Goal: Task Accomplishment & Management: Manage account settings

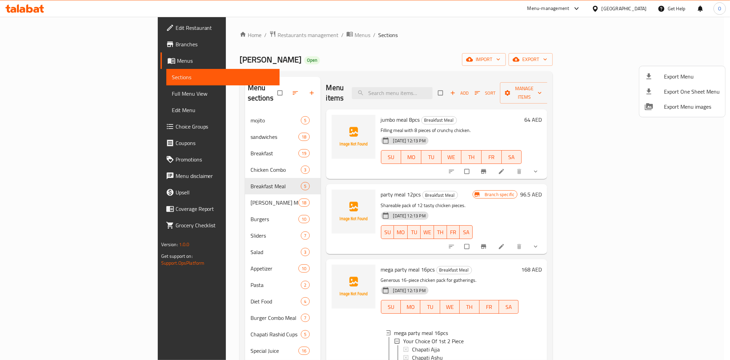
click at [622, 6] on div at bounding box center [365, 180] width 730 height 360
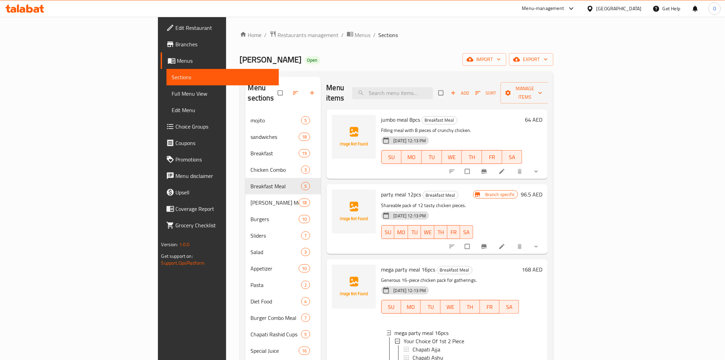
click at [614, 8] on div "[GEOGRAPHIC_DATA]" at bounding box center [618, 9] width 45 height 8
click at [546, 55] on div "Bahrain" at bounding box center [567, 55] width 45 height 8
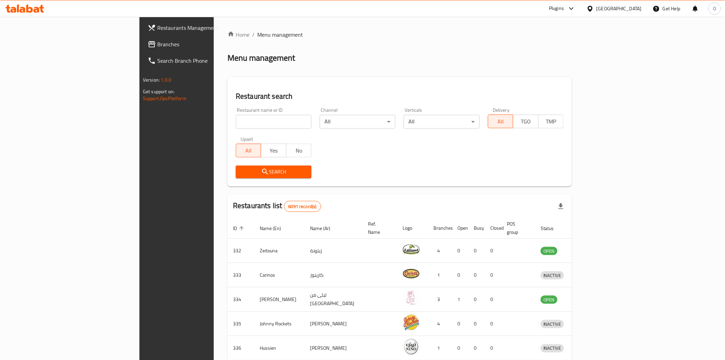
click at [157, 45] on span "Branches" at bounding box center [206, 44] width 98 height 8
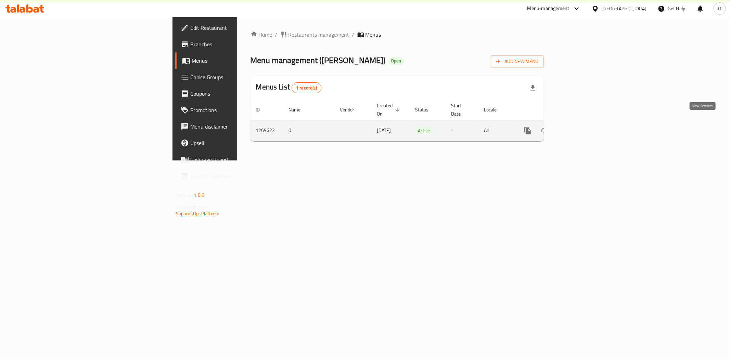
click at [582, 126] on icon "enhanced table" at bounding box center [577, 130] width 8 height 8
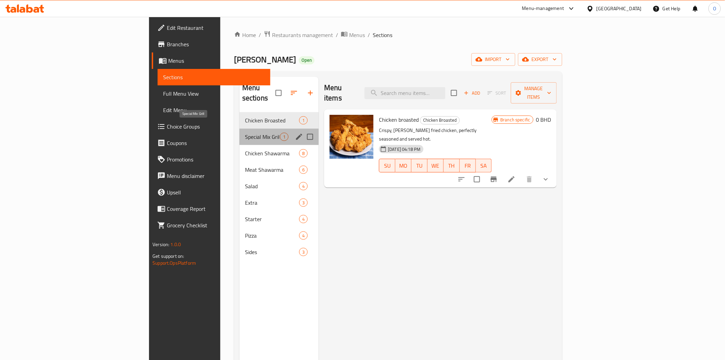
click at [245, 133] on span "Special Mix Grill" at bounding box center [262, 137] width 35 height 8
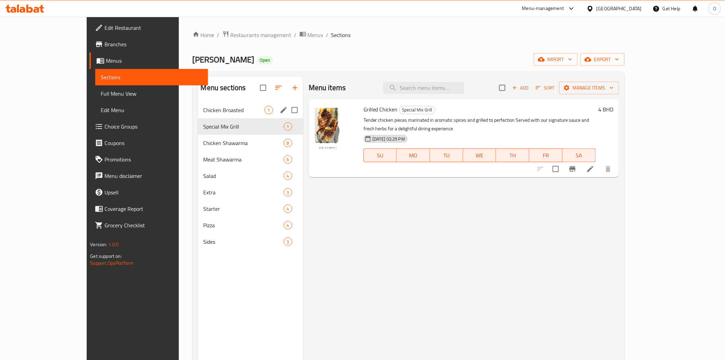
click at [224, 114] on div "Chicken Broasted 1" at bounding box center [250, 110] width 105 height 16
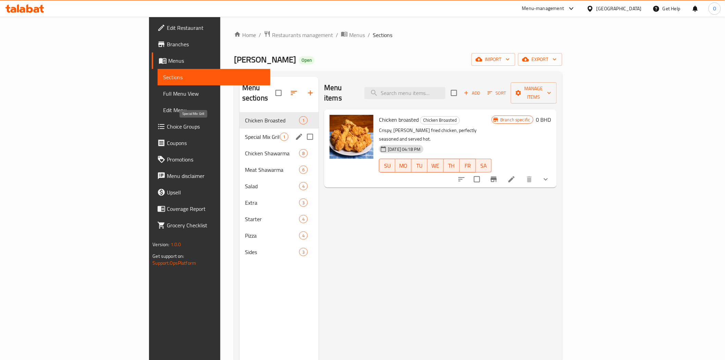
click at [245, 133] on span "Special Mix Grill" at bounding box center [262, 137] width 35 height 8
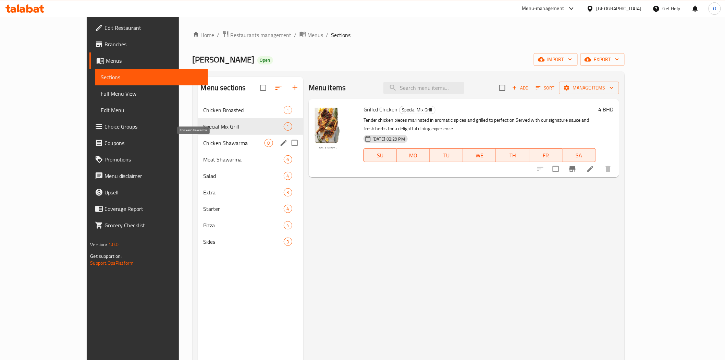
click at [217, 139] on span "Chicken Shawarma" at bounding box center [233, 143] width 61 height 8
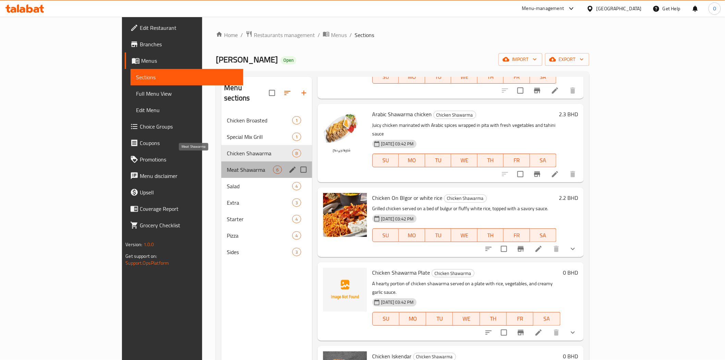
click at [227, 165] on span "Meat Shawarma" at bounding box center [250, 169] width 46 height 8
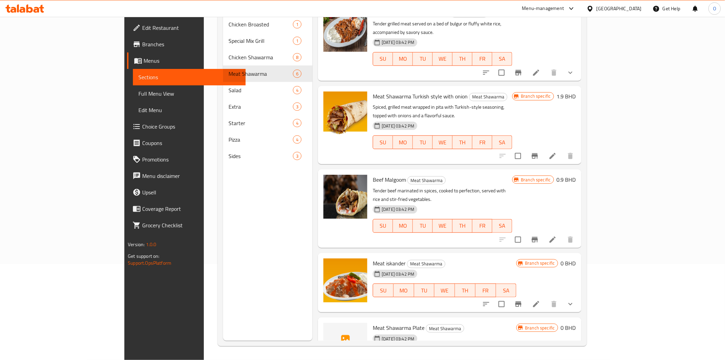
scroll to position [86, 0]
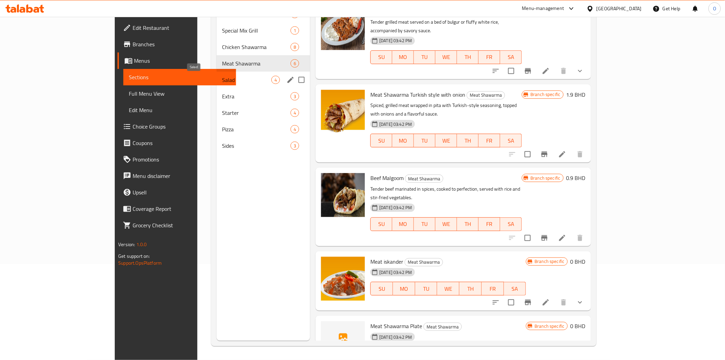
click at [229, 77] on span "Salad" at bounding box center [246, 80] width 49 height 8
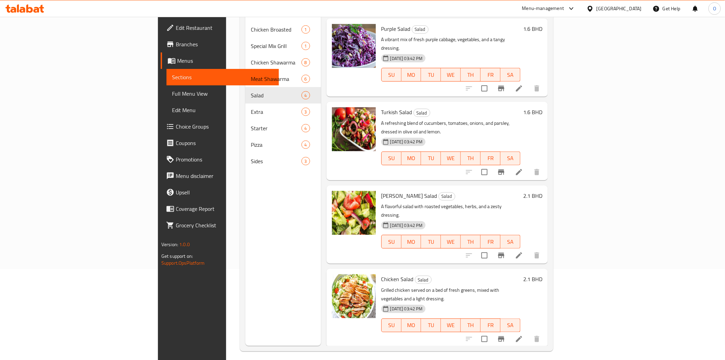
scroll to position [96, 0]
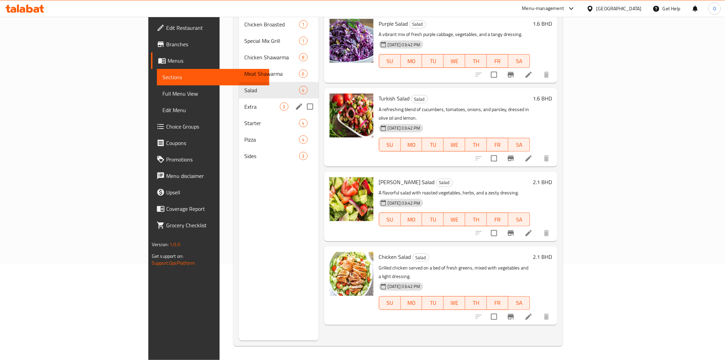
click at [244, 102] on span "Extra" at bounding box center [261, 106] width 35 height 8
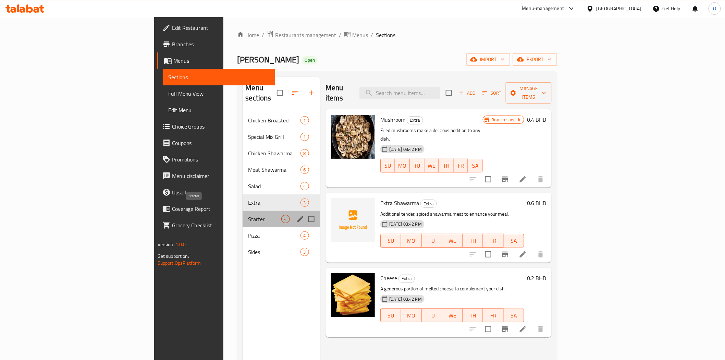
click at [248, 215] on span "Starter" at bounding box center [264, 219] width 33 height 8
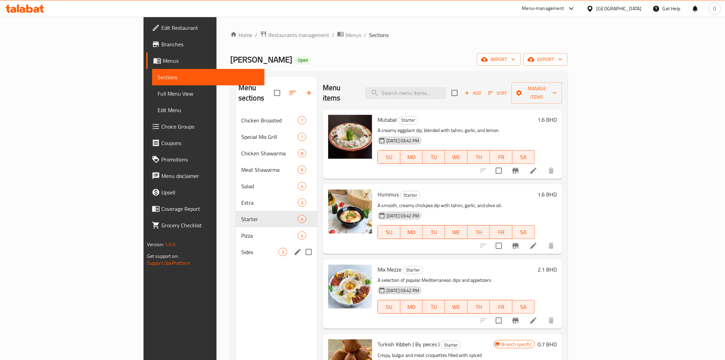
click at [236, 232] on div "Pizza 4" at bounding box center [277, 235] width 82 height 16
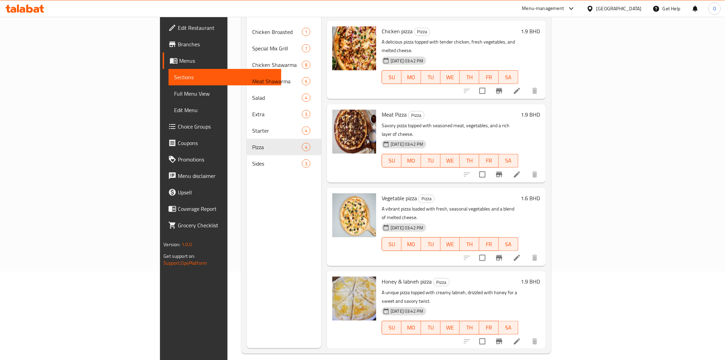
scroll to position [96, 0]
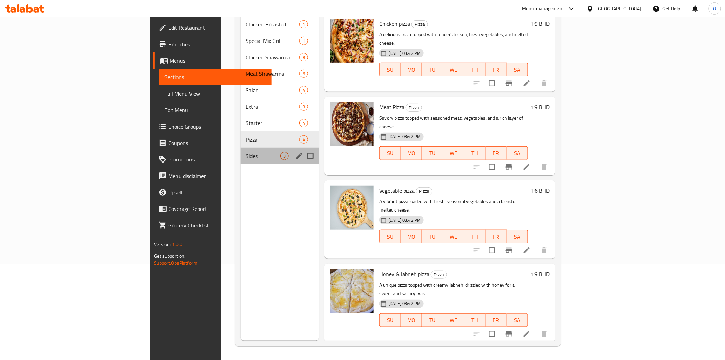
click at [240, 151] on div "Sides 3" at bounding box center [279, 156] width 79 height 16
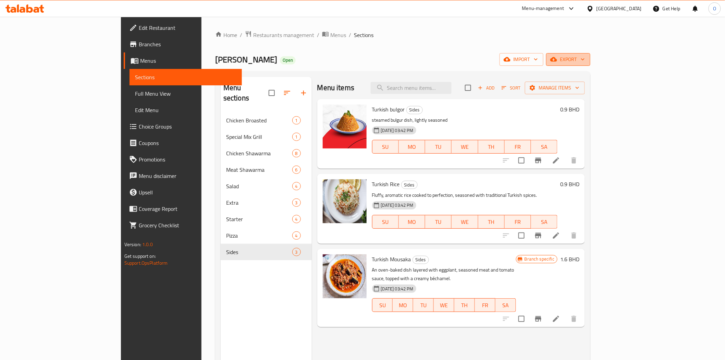
click at [590, 64] on button "export" at bounding box center [568, 59] width 44 height 13
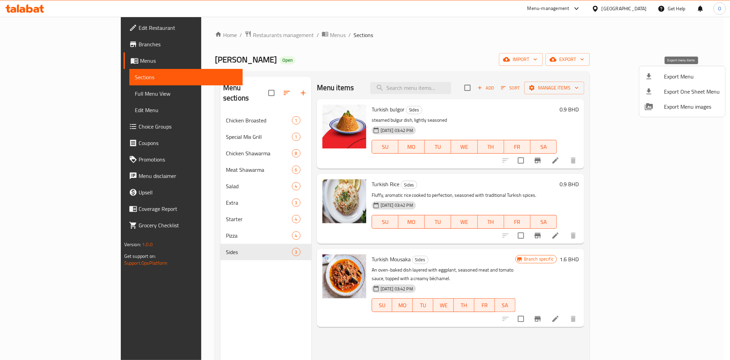
click at [678, 75] on span "Export Menu" at bounding box center [692, 76] width 56 height 8
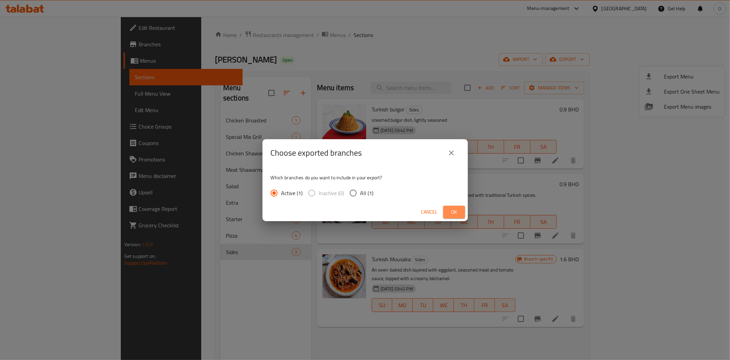
click at [449, 212] on span "Ok" at bounding box center [454, 212] width 11 height 9
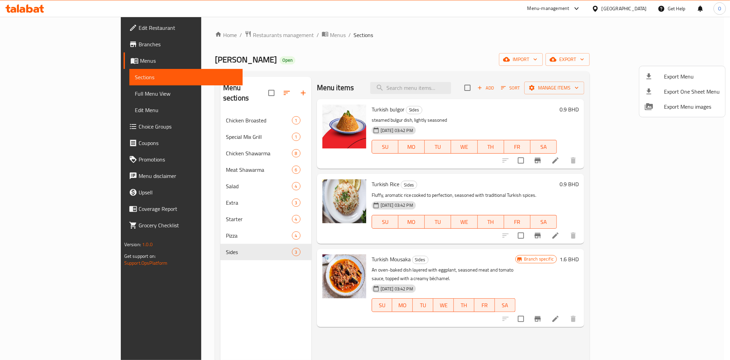
click at [184, 147] on div at bounding box center [365, 180] width 730 height 360
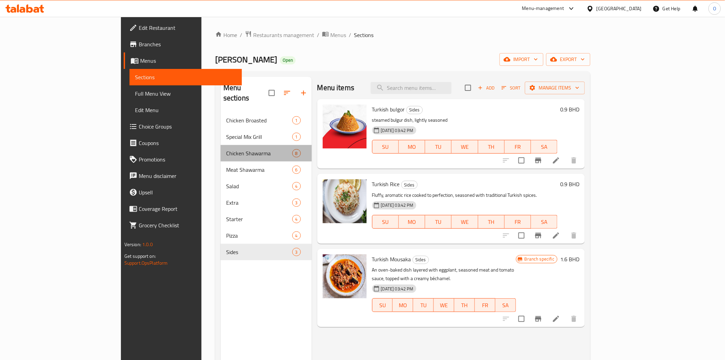
click at [221, 147] on div "Chicken Shawarma 8" at bounding box center [266, 153] width 91 height 16
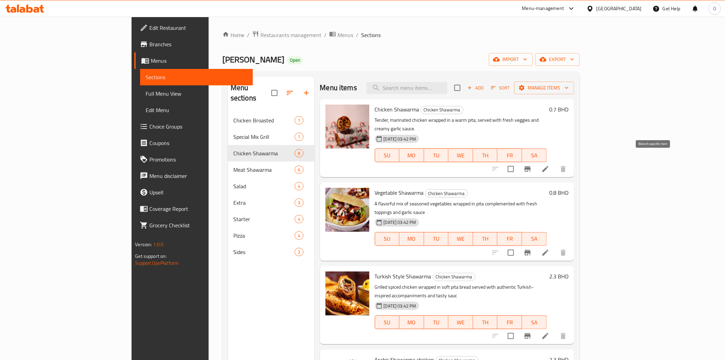
click at [530, 166] on icon "Branch-specific-item" at bounding box center [527, 168] width 6 height 5
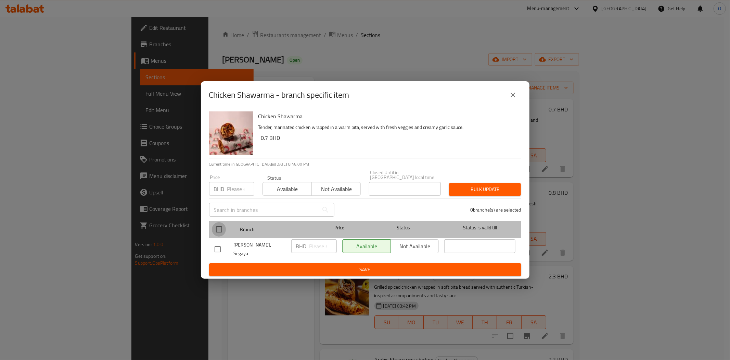
click at [218, 224] on input "checkbox" at bounding box center [219, 229] width 14 height 14
checkbox input "true"
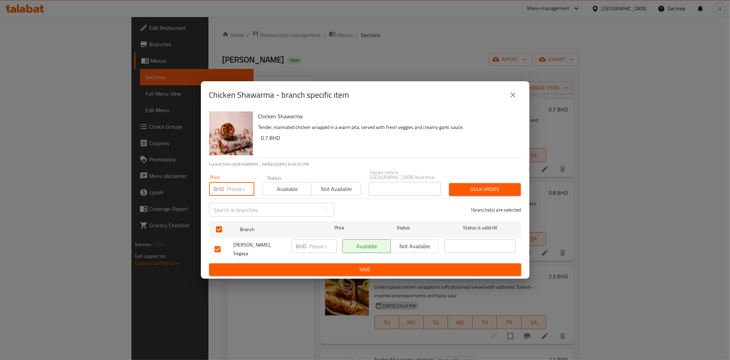
paste input "0.8"
type input "0.8"
click at [455, 192] on span "Bulk update" at bounding box center [485, 189] width 61 height 9
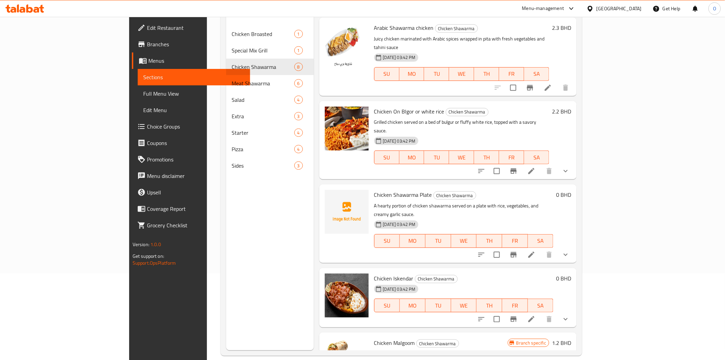
scroll to position [96, 0]
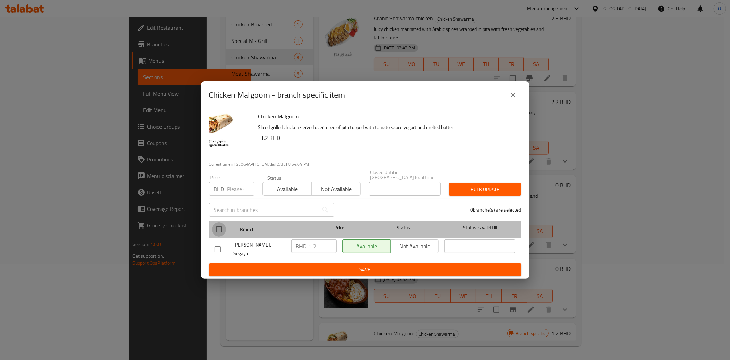
click at [221, 227] on input "checkbox" at bounding box center [219, 229] width 14 height 14
checkbox input "true"
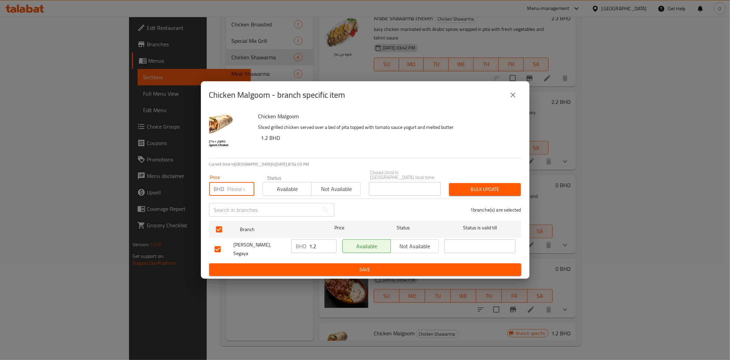
paste input "0.9"
type input "0.9"
click at [489, 196] on button "Bulk update" at bounding box center [485, 189] width 72 height 13
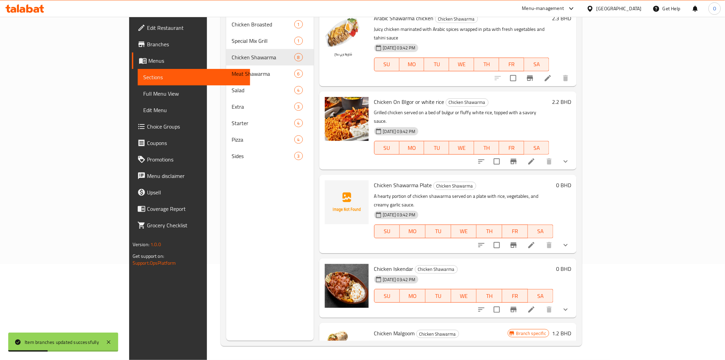
drag, startPoint x: 515, startPoint y: 292, endPoint x: 536, endPoint y: 287, distance: 21.0
click at [510, 325] on div "Chicken Malgoom Chicken Shawarma Sliced grilled chicken served over a bed of pi…" at bounding box center [440, 361] width 139 height 73
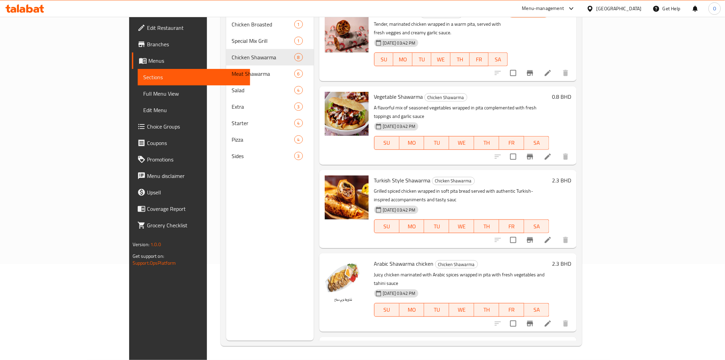
scroll to position [0, 0]
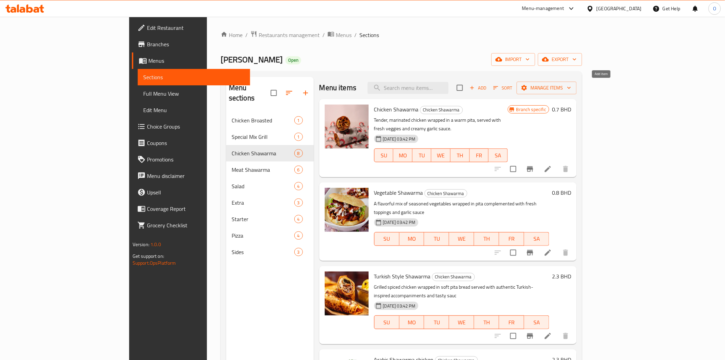
click at [487, 87] on span "Add" at bounding box center [477, 88] width 18 height 8
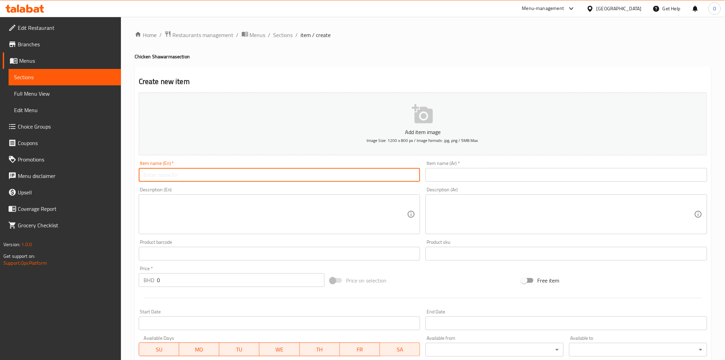
paste input "Doner Chicken"
type input "Doner Chicken"
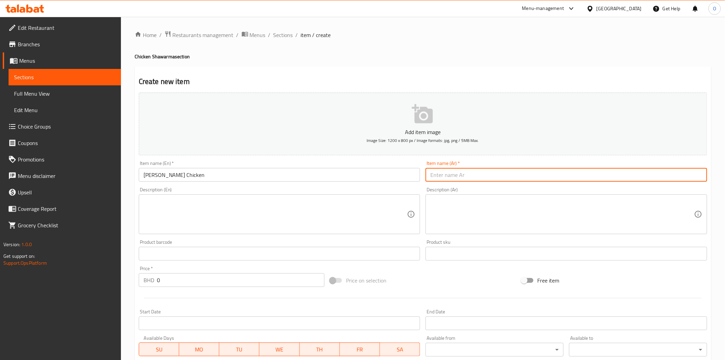
paste input "دجاج دونر"
type input "دجاج دونر"
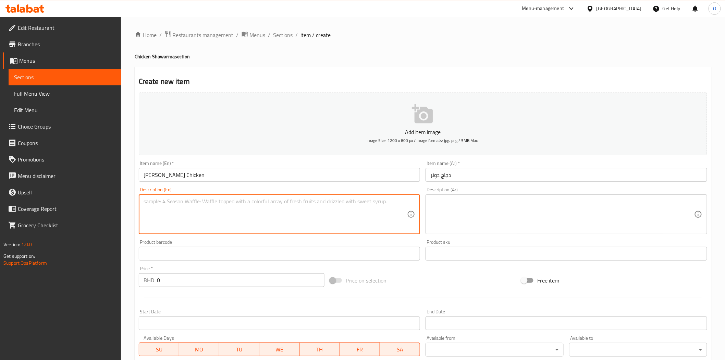
paste textarea "Succulent slices of seasoned chicken roasted on a vertical rotisserie then carv…"
type textarea "Succulent slices of seasoned chicken roasted on a vertical rotisserie then carv…"
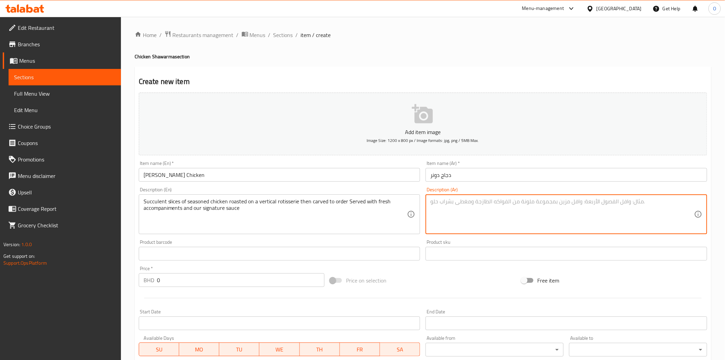
paste textarea "شرائح شهية من الدجاج المتبل المشوي على سيخ عمودي ثم يتم تقطيعه حسب الطلب، يقدم …"
type textarea "شرائح شهية من الدجاج المتبل المشوي على سيخ عمودي ثم يتم تقطيعه حسب الطلب، يقدم …"
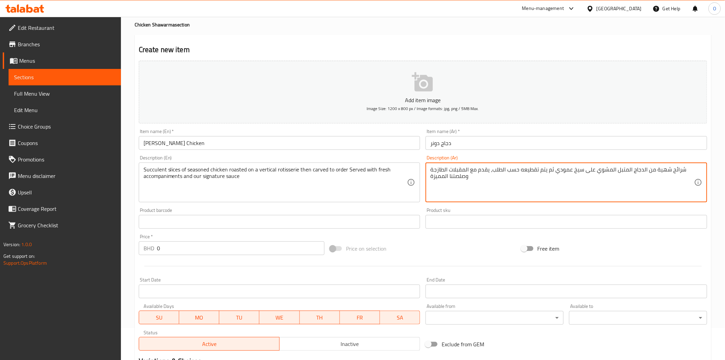
scroll to position [76, 0]
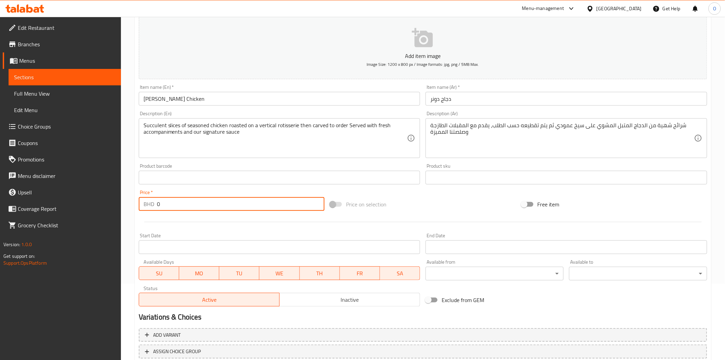
drag, startPoint x: 166, startPoint y: 209, endPoint x: 146, endPoint y: 206, distance: 20.5
click at [146, 206] on div "BHD 0 Price *" at bounding box center [232, 204] width 186 height 14
paste input "1.2"
type input "1.2"
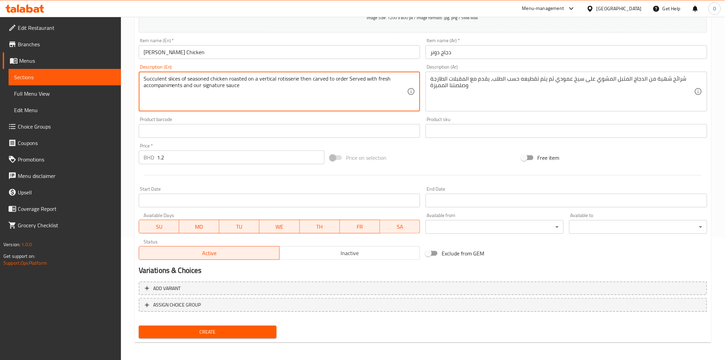
scroll to position [123, 0]
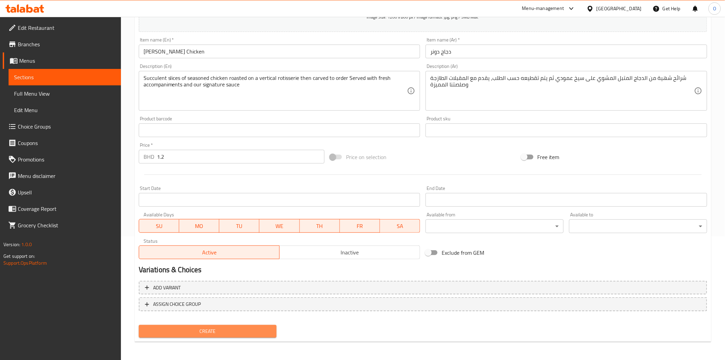
click at [224, 334] on span "Create" at bounding box center [207, 331] width 127 height 9
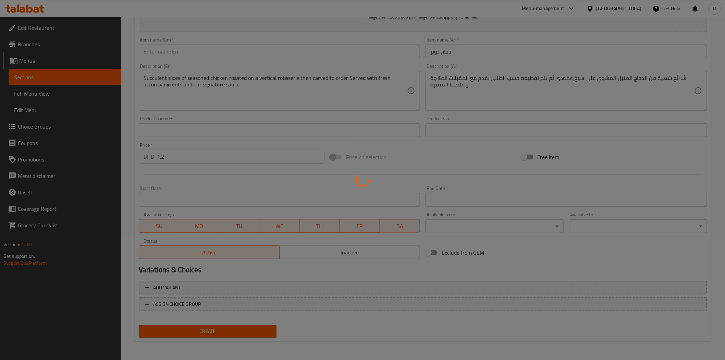
type input "0"
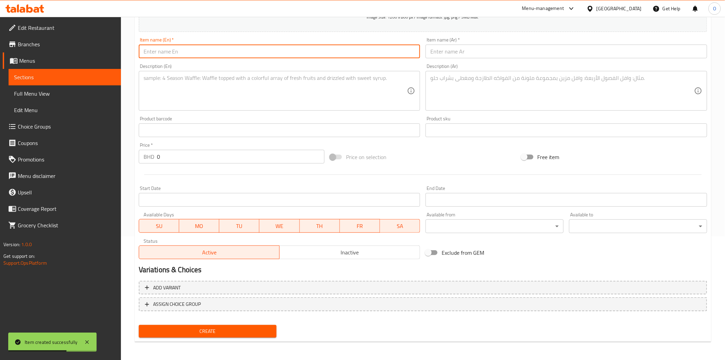
paste input "Turkish Style Chicken"
type input "Turkish Style Chicken"
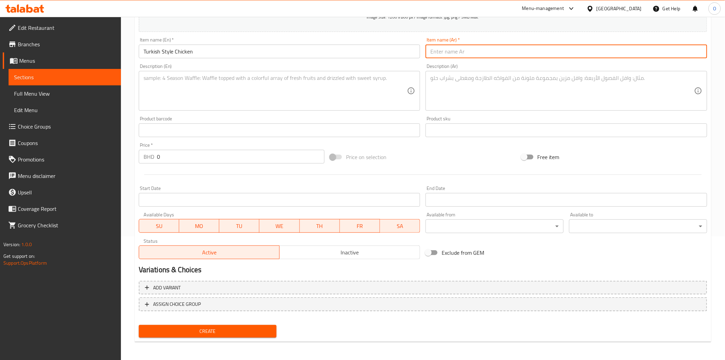
paste input "دجاج على الطريقة التركية"
type input "دجاج على الطريقة التركية"
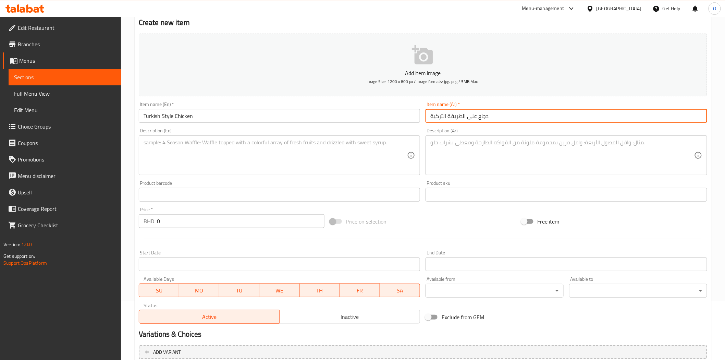
scroll to position [0, 0]
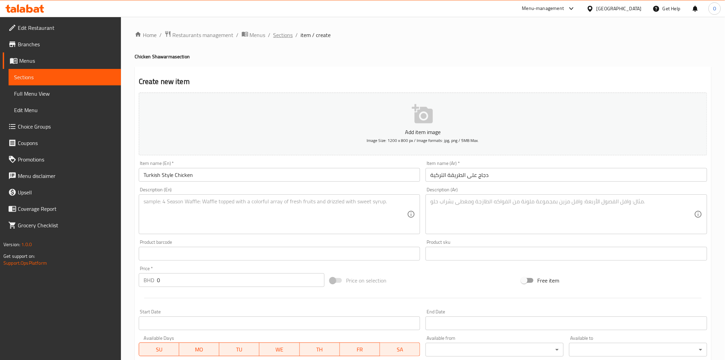
click at [286, 33] on span "Sections" at bounding box center [283, 35] width 20 height 8
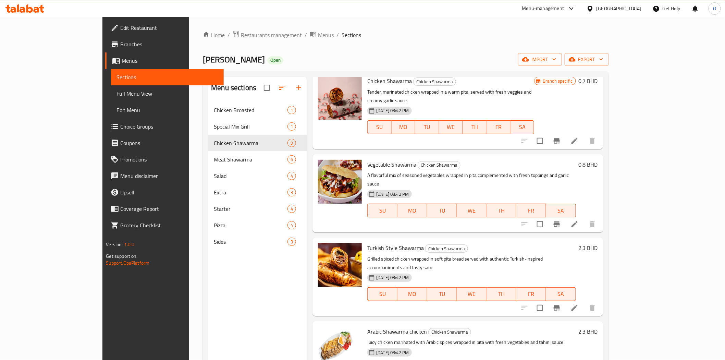
scroll to position [114, 0]
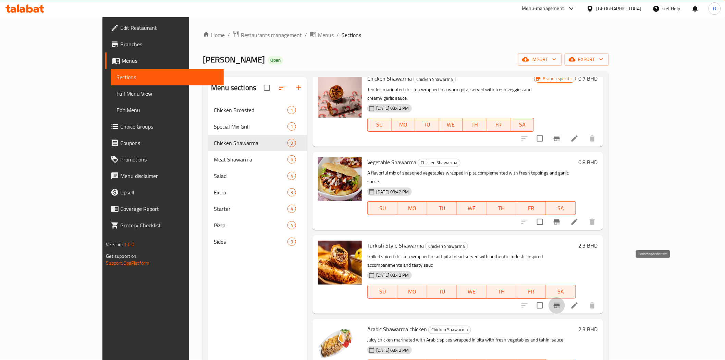
click at [560, 302] on icon "Branch-specific-item" at bounding box center [556, 304] width 6 height 5
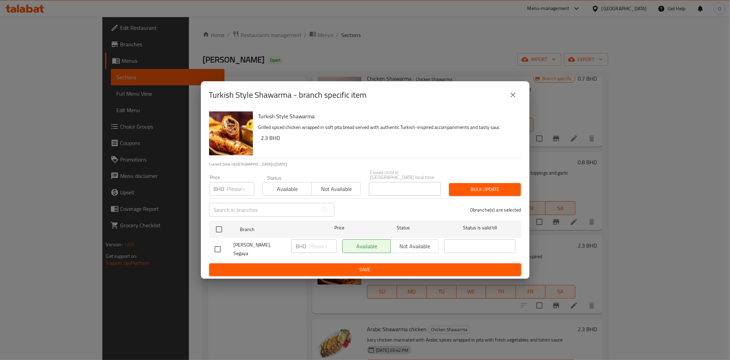
drag, startPoint x: 216, startPoint y: 231, endPoint x: 221, endPoint y: 217, distance: 14.6
click at [216, 230] on input "checkbox" at bounding box center [219, 229] width 14 height 14
checkbox input "true"
paste input "2.2"
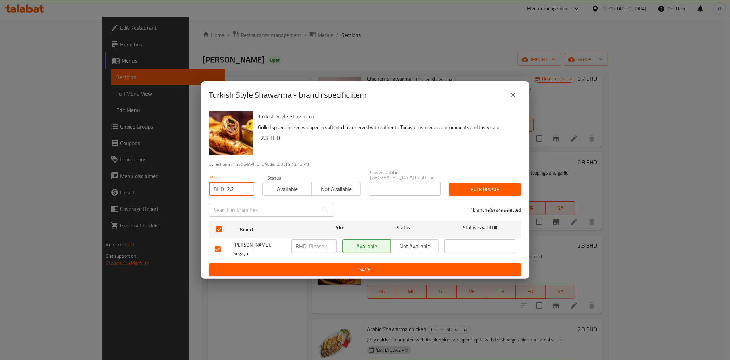
type input "2.2"
click at [472, 188] on span "Bulk update" at bounding box center [485, 189] width 61 height 9
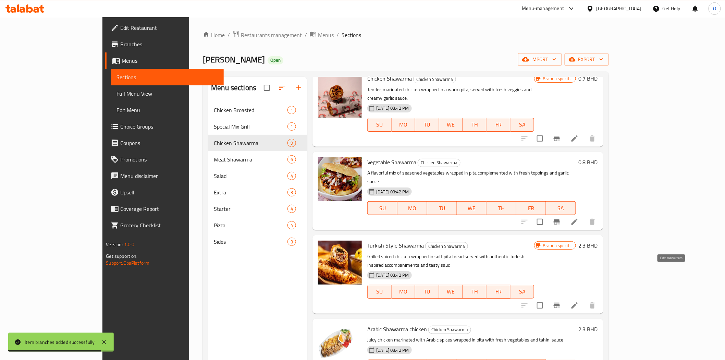
click at [578, 301] on icon at bounding box center [574, 305] width 8 height 8
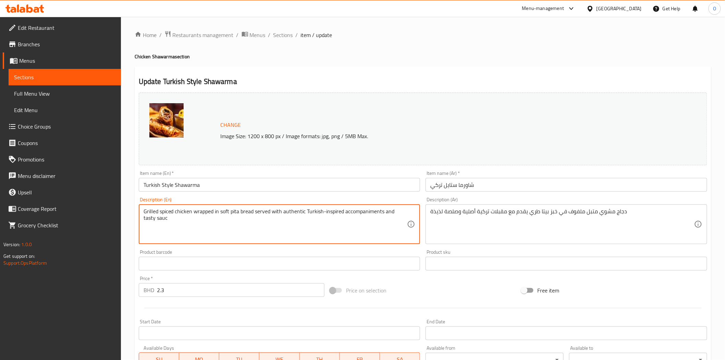
click at [264, 227] on textarea "Grilled spiced chicken wrapped in soft pita bread served with authentic Turkish…" at bounding box center [275, 224] width 264 height 33
paste textarea "Tender chicken prepared with authentic Turkish spices and herbs wrapped in warm…"
type textarea "Tender chicken prepared with authentic Turkish spices and herbs wrapped in warm…"
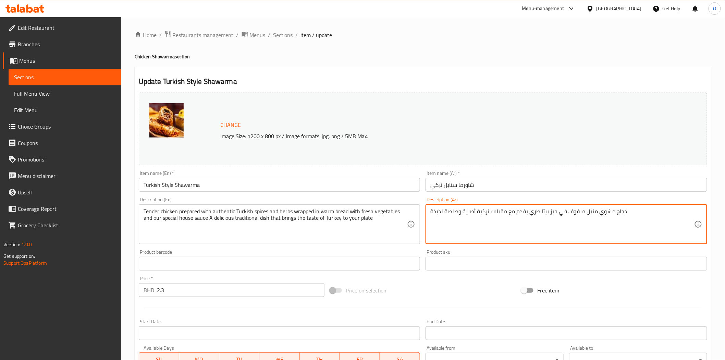
click at [507, 229] on textarea "دجاج مشوي متبل ملفوف في خبز بيتا طري يقدم مع مقبلات تركية أصلية وصلصة لذيذة" at bounding box center [562, 224] width 264 height 33
paste textarea "طري محضر بالتوابل والأعشاب التركية الأصيلة ملفوف في خبز دافئ مع خضراوات طازجة و…"
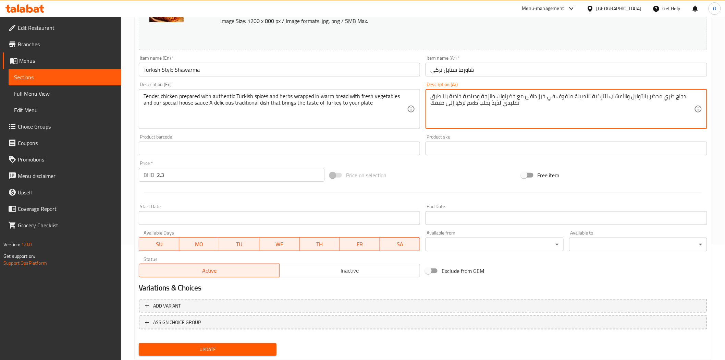
scroll to position [133, 0]
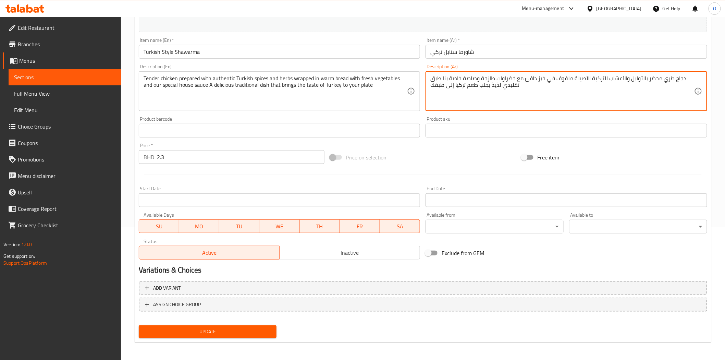
type textarea "دجاج طري محضر بالتوابل والأعشاب التركية الأصيلة ملفوف في خبز دافئ مع خضراوات طا…"
click at [244, 336] on button "Update" at bounding box center [208, 331] width 138 height 13
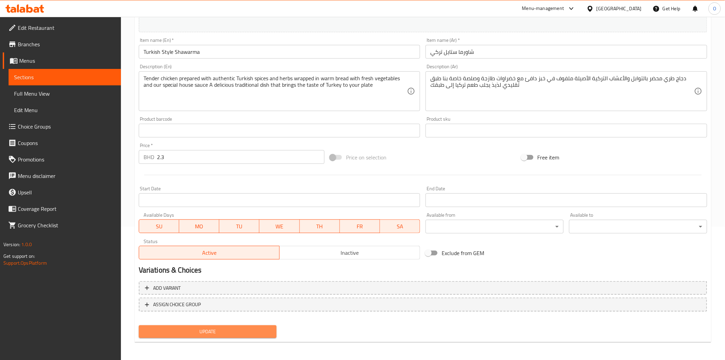
drag, startPoint x: 193, startPoint y: 326, endPoint x: 192, endPoint y: 322, distance: 4.2
click at [193, 327] on span "Update" at bounding box center [207, 331] width 127 height 9
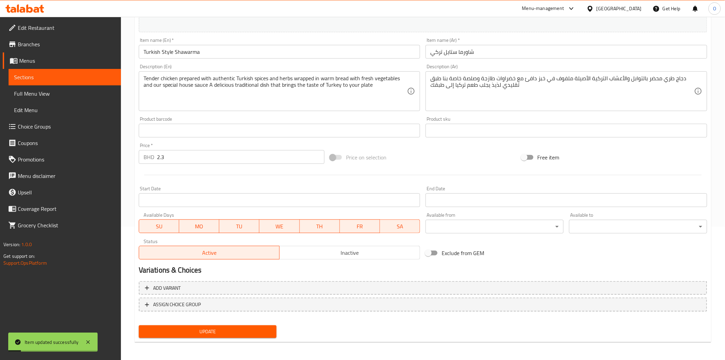
scroll to position [0, 0]
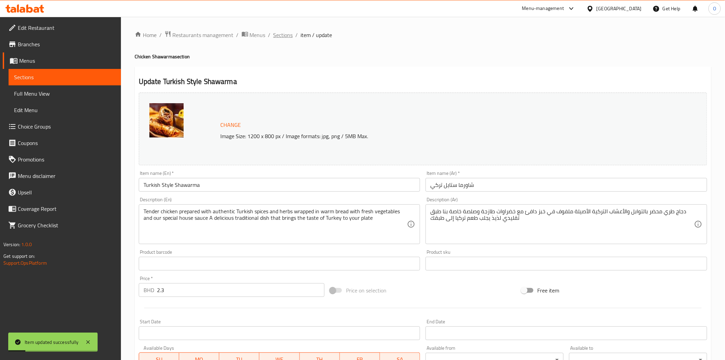
click at [288, 34] on span "Sections" at bounding box center [283, 35] width 20 height 8
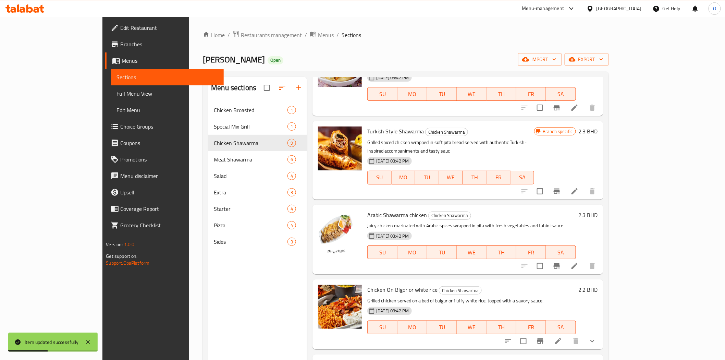
scroll to position [266, 0]
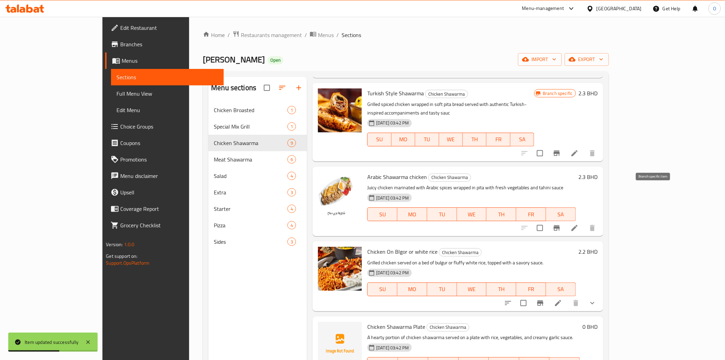
click at [561, 224] on icon "Branch-specific-item" at bounding box center [556, 228] width 8 height 8
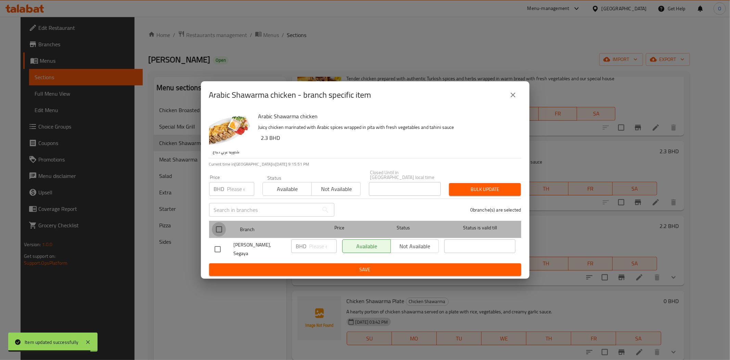
drag, startPoint x: 221, startPoint y: 229, endPoint x: 234, endPoint y: 200, distance: 32.0
click at [225, 223] on input "checkbox" at bounding box center [219, 229] width 14 height 14
checkbox input "true"
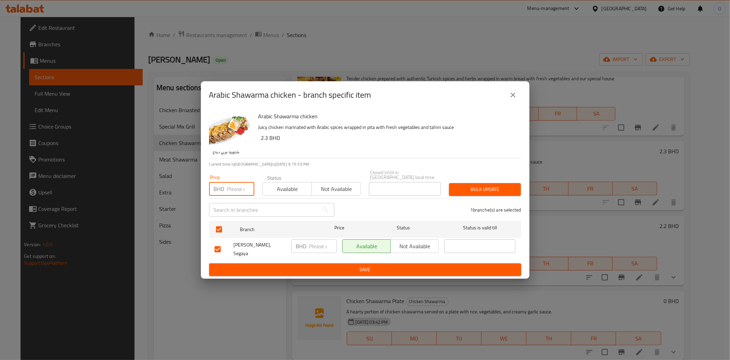
paste input "2.3"
type input "2.3"
click at [490, 191] on span "Bulk update" at bounding box center [485, 189] width 61 height 9
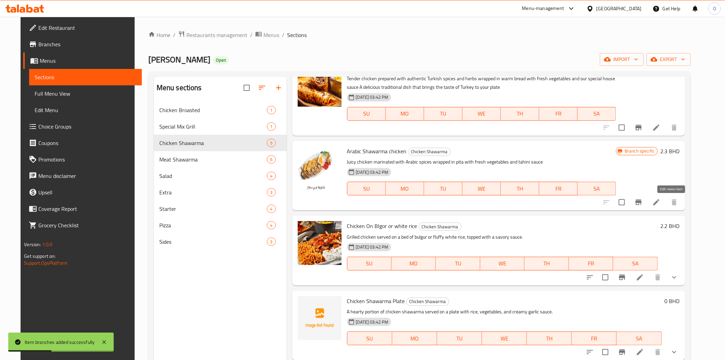
click at [660, 202] on icon at bounding box center [656, 202] width 8 height 8
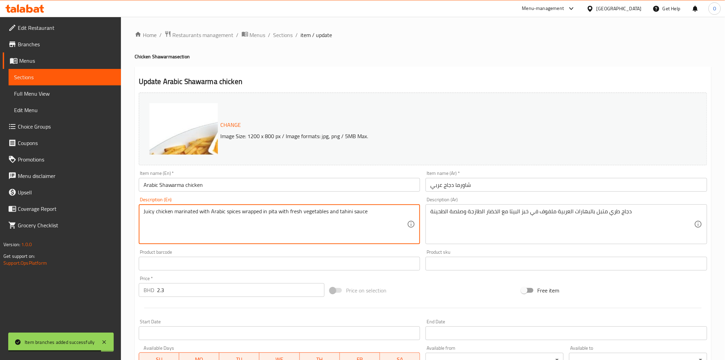
click at [293, 225] on textarea "Juicy chicken marinated with Arabic spices wrapped in pita with fresh vegetable…" at bounding box center [275, 224] width 264 height 33
paste textarea "Tender chicken marinated with aromatic Arabic spices and herbs then grilled to …"
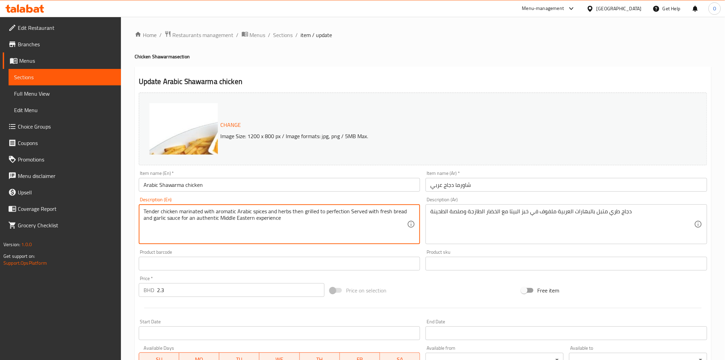
type textarea "Tender chicken marinated with aromatic Arabic spices and herbs then grilled to …"
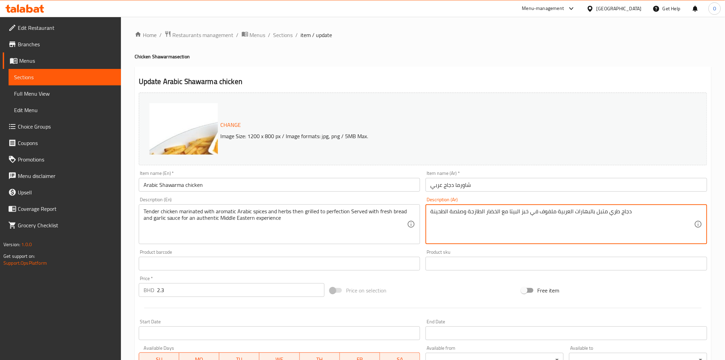
click at [506, 208] on textarea "دجاج طري متبل بالبهارات العربية ملفوف في خبز البيتا مع الخضار الطازجة وصلصة الط…" at bounding box center [562, 224] width 264 height 33
paste textarea "والأعشاب العربية العطرية ثم مشوي إلى درجة الكمال، يقدم مع الخبز الطازج وصلصة ال…"
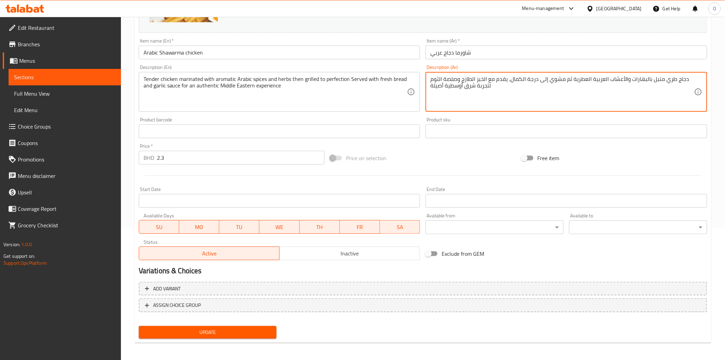
scroll to position [133, 0]
type textarea "دجاج طري متبل بالبهارات والأعشاب العربية العطرية ثم مشوي إلى درجة الكمال، يقدم …"
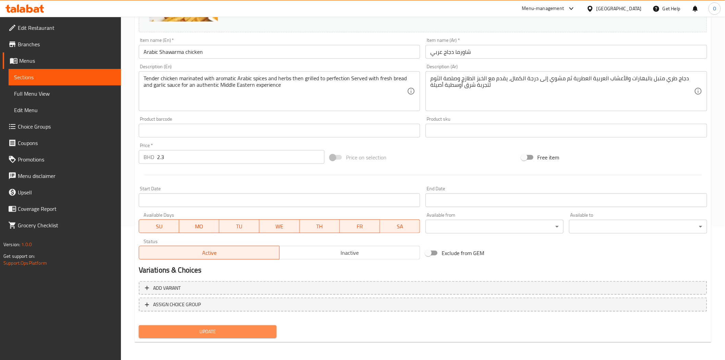
click at [223, 330] on span "Update" at bounding box center [207, 331] width 127 height 9
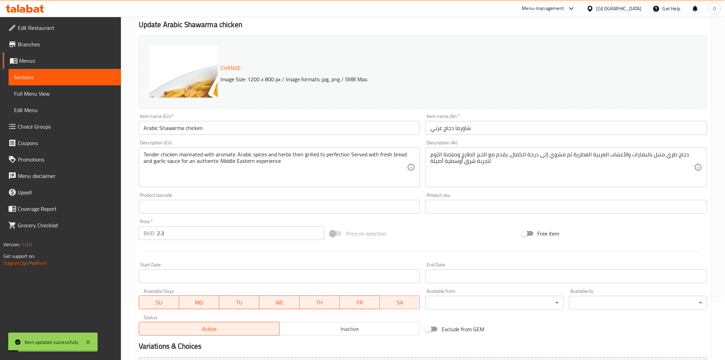
scroll to position [19, 0]
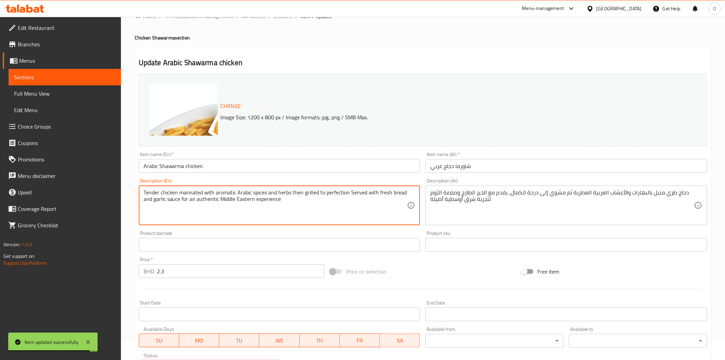
paste textarea "BOX 6 PSC."
drag, startPoint x: 280, startPoint y: 201, endPoint x: 306, endPoint y: 200, distance: 26.4
click at [306, 200] on textarea "Tender chicken marinated with aromatic Arabic spices and herbs then grilled to …" at bounding box center [275, 205] width 264 height 33
paste textarea "ox 6 psc"
type textarea "Tender chicken marinated with aromatic Arabic spices and herbs then grilled to …"
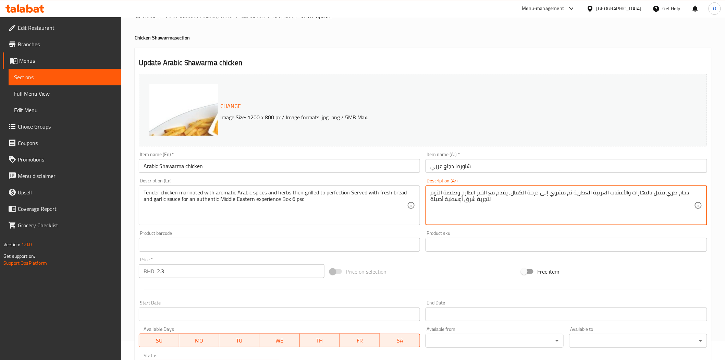
paste textarea "صندوق 6 قطع"
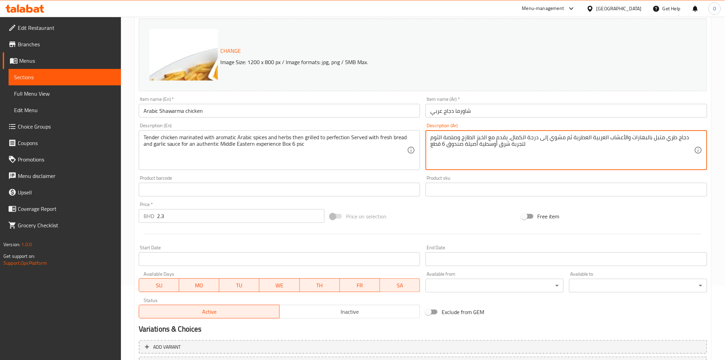
scroll to position [133, 0]
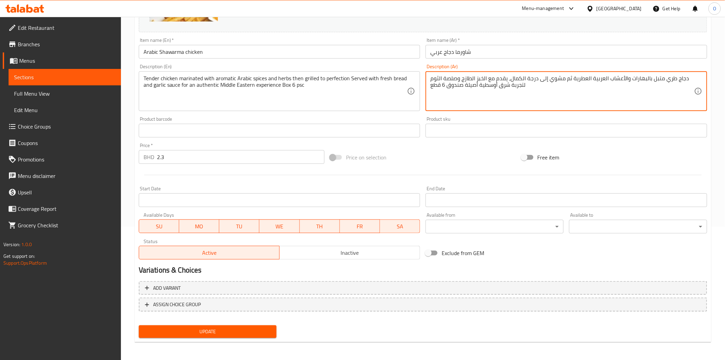
type textarea "دجاج طري متبل بالبهارات والأعشاب العربية العطرية ثم مشوي إلى درجة الكمال، يقدم …"
click at [230, 329] on span "Update" at bounding box center [207, 331] width 127 height 9
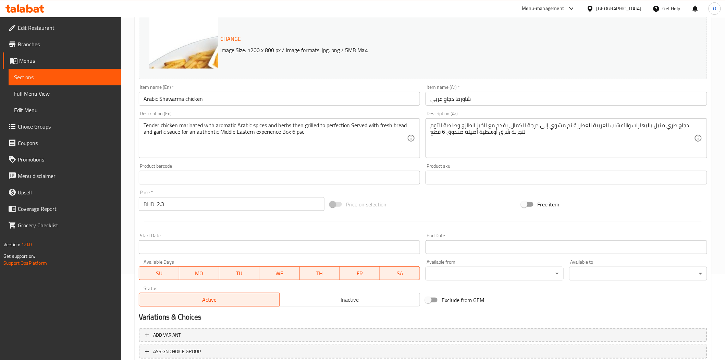
scroll to position [0, 0]
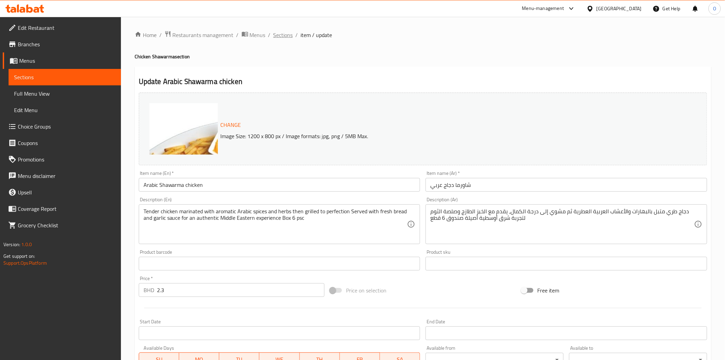
click at [279, 34] on span "Sections" at bounding box center [283, 35] width 20 height 8
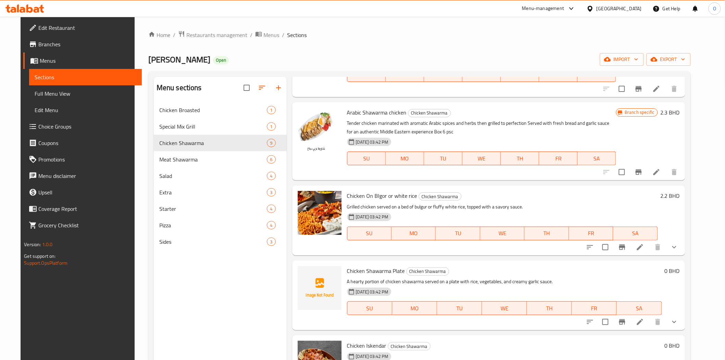
scroll to position [337, 0]
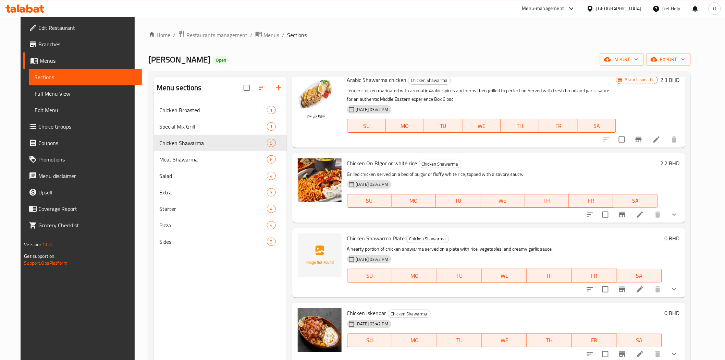
click at [682, 290] on button "show more" at bounding box center [674, 289] width 16 height 16
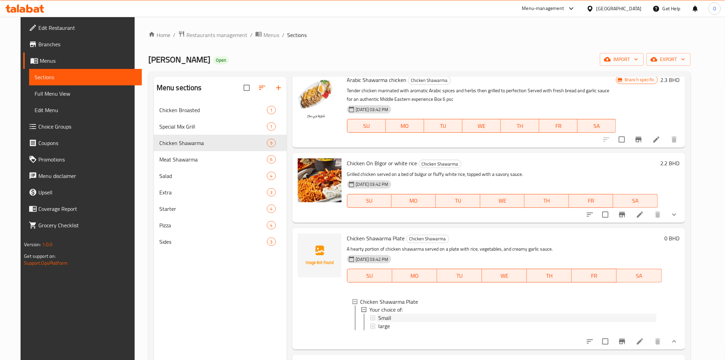
click at [378, 316] on span "Small" at bounding box center [384, 318] width 13 height 8
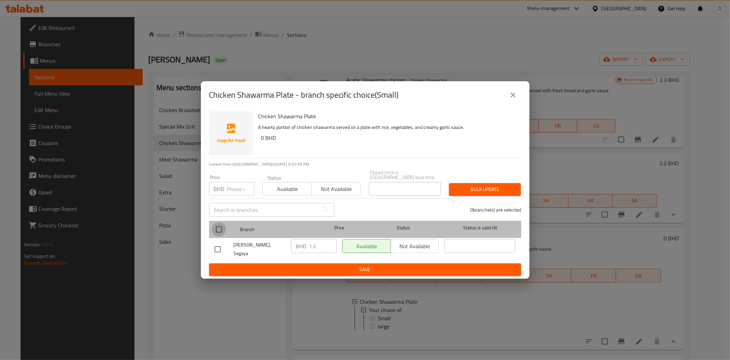
click at [224, 230] on input "checkbox" at bounding box center [219, 229] width 14 height 14
checkbox input "true"
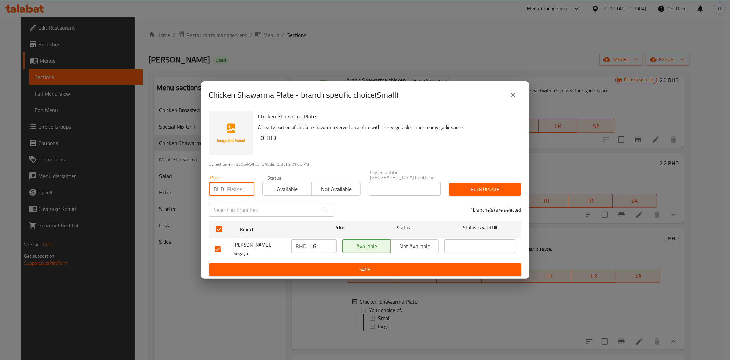
paste input "1.9"
type input "1.9"
click at [473, 190] on span "Bulk update" at bounding box center [485, 189] width 61 height 9
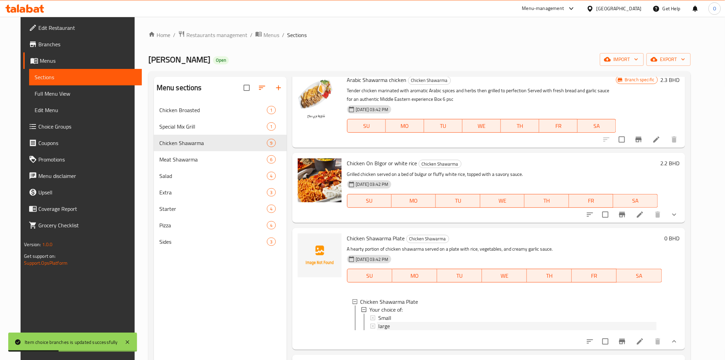
click at [378, 328] on span "large" at bounding box center [384, 326] width 12 height 8
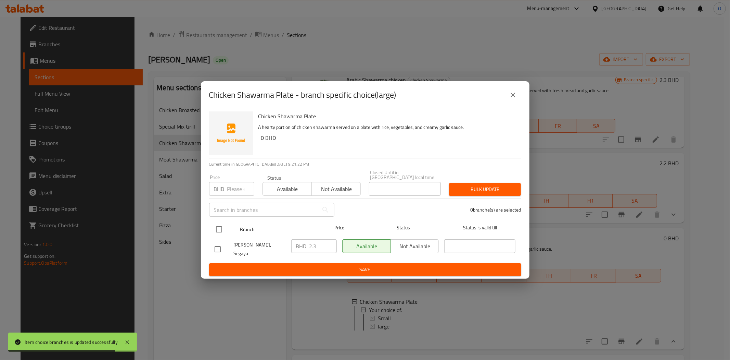
click at [217, 224] on input "checkbox" at bounding box center [219, 229] width 14 height 14
checkbox input "true"
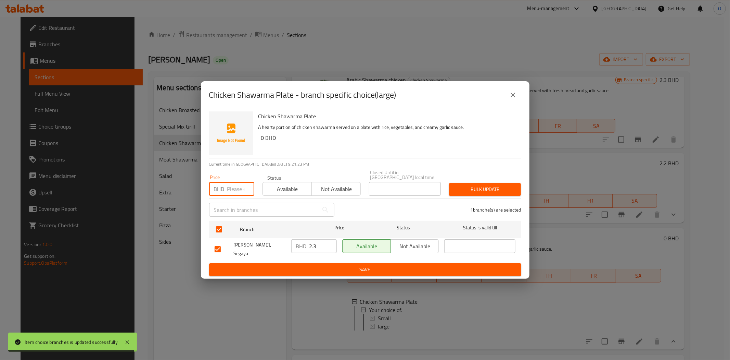
paste input "2.8"
type input "2.8"
click at [469, 193] on span "Bulk update" at bounding box center [485, 189] width 61 height 9
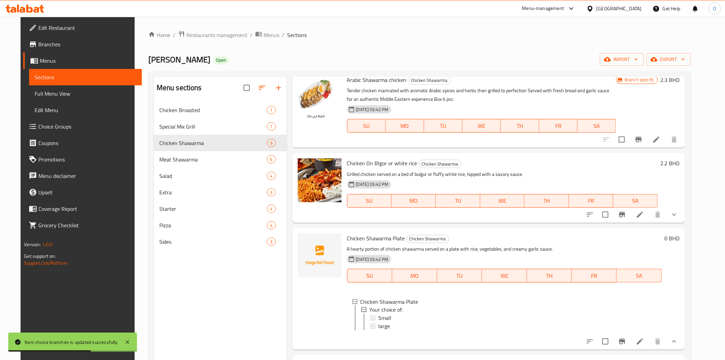
click at [649, 344] on li at bounding box center [639, 341] width 19 height 12
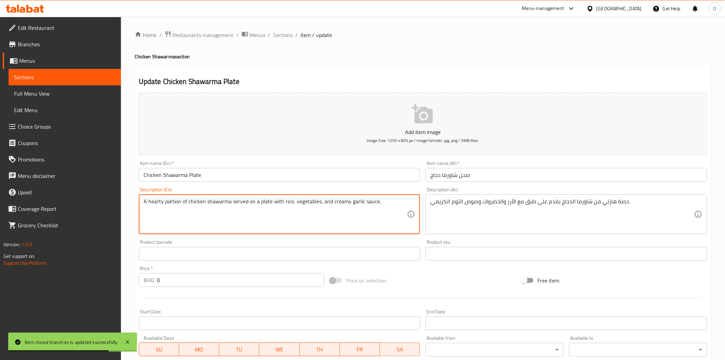
click at [299, 203] on textarea "A hearty portion of chicken shawarma served on a plate with rice, vegetables, a…" at bounding box center [275, 214] width 264 height 33
paste textarea "Tender marinated chicken slices grilled to perfection served on a bed of aromat…"
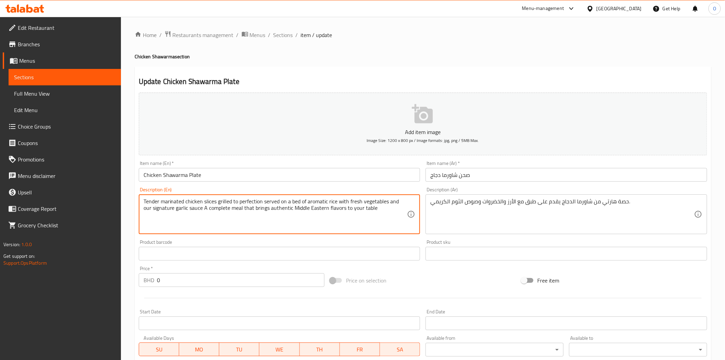
drag, startPoint x: 172, startPoint y: 202, endPoint x: 363, endPoint y: 220, distance: 192.3
click at [363, 220] on textarea "Tender marinated chicken slices grilled to perfection served on a bed of aromat…" at bounding box center [275, 214] width 264 height 33
type textarea "Tender marinated chicken slices grilled to perfection served on a bed of aromat…"
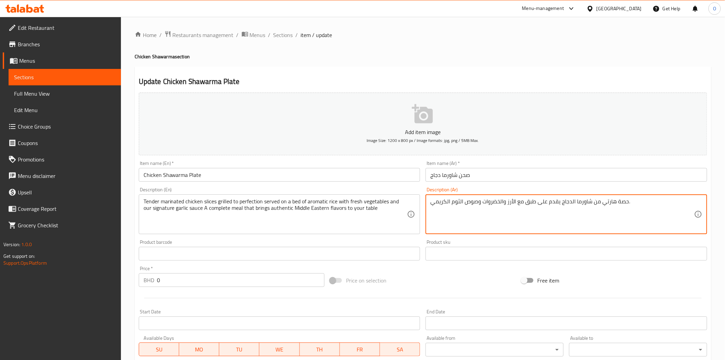
click at [442, 206] on textarea "حصة هارتي من شاورما الدجاج يقدم على طبق مع الأرز والخضروات وصوص الثوم الكريمي." at bounding box center [562, 214] width 264 height 33
paste textarea "رائح دجاج متبلة طرية مشوية بإتقان تقدم على طبقة من الأرز العطري مع الخضار الطاز…"
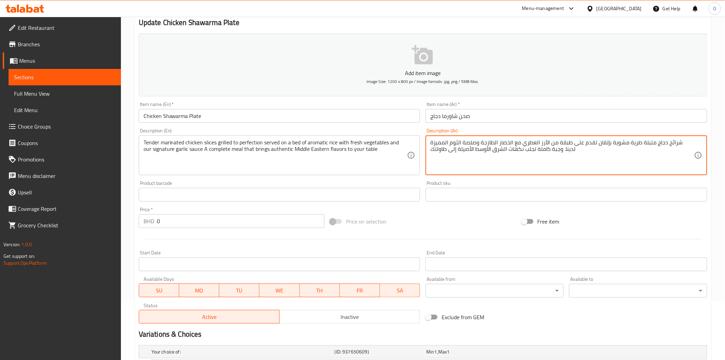
scroll to position [139, 0]
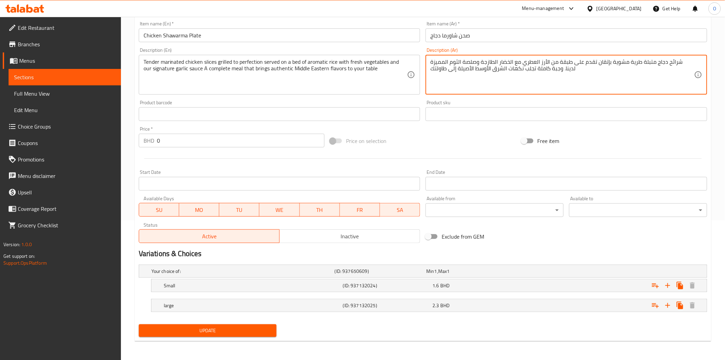
type textarea "شرائح دجاج متبلة طرية مشوية بإتقان تقدم على طبقة من الأرز العطري مع الخضار الطا…"
click at [220, 329] on span "Update" at bounding box center [207, 330] width 127 height 9
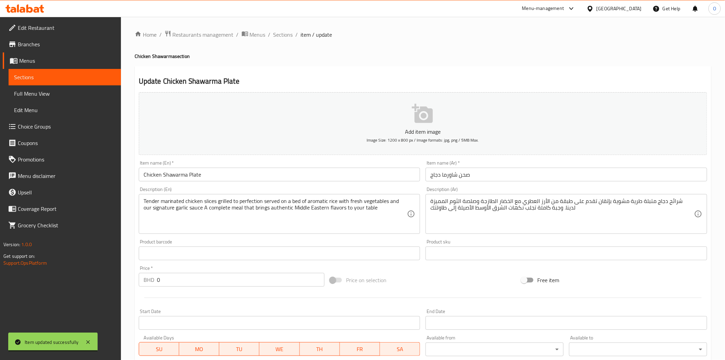
scroll to position [0, 0]
click at [282, 36] on span "Sections" at bounding box center [283, 35] width 20 height 8
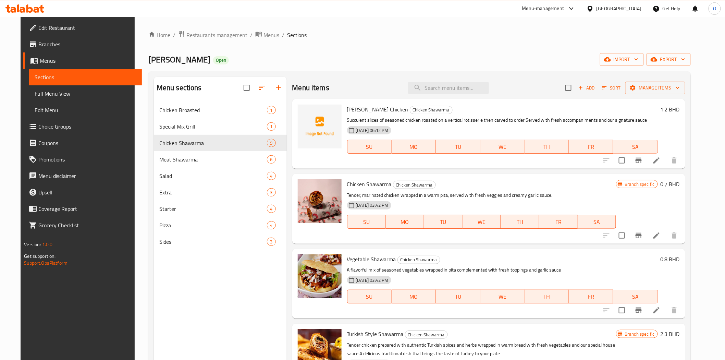
click at [596, 87] on span "Add" at bounding box center [586, 88] width 18 height 8
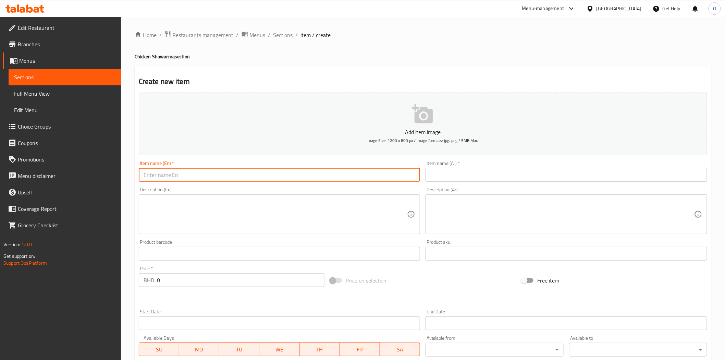
paste input "Iskander Shawarm"
type input "Iskander Shawarm"
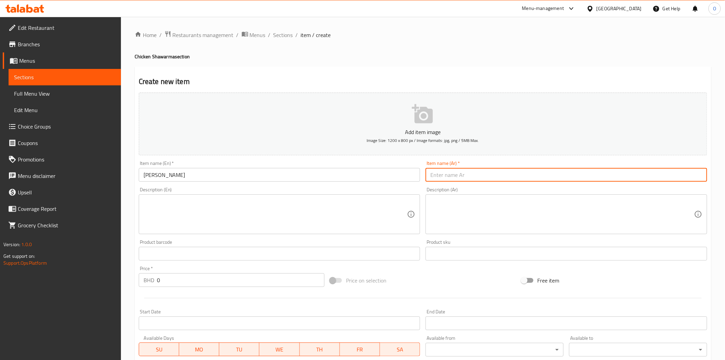
paste input "شاورما اسكندر"
type input "شاورما اسكندر"
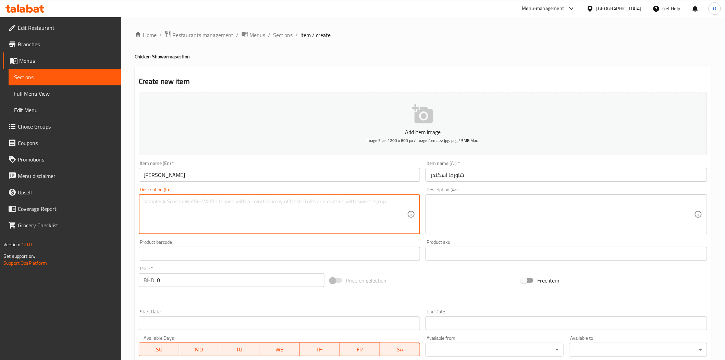
paste textarea "A hearty portion of our signature Iskender Shawarma featuring tender slices of …"
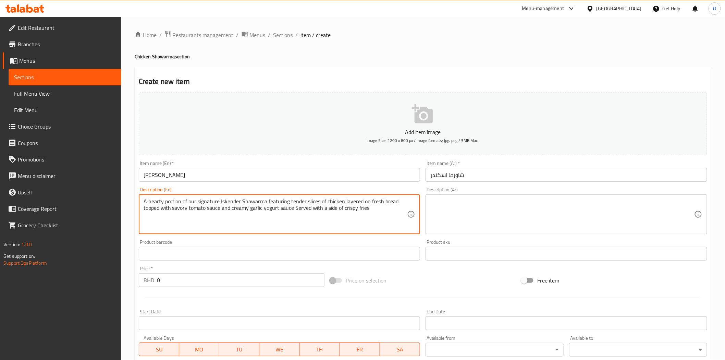
type textarea "A hearty portion of our signature Iskender Shawarma featuring tender slices of …"
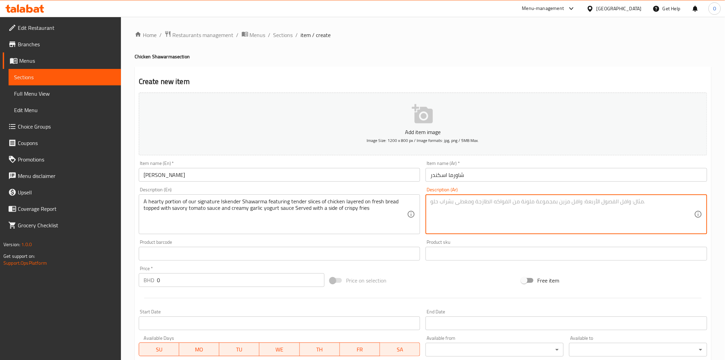
paste textarea "حصة دسمة من شاورما إسكندر المميزة لدينا والتي تتكون من شرائح دجاج طرية موضوعة ع…"
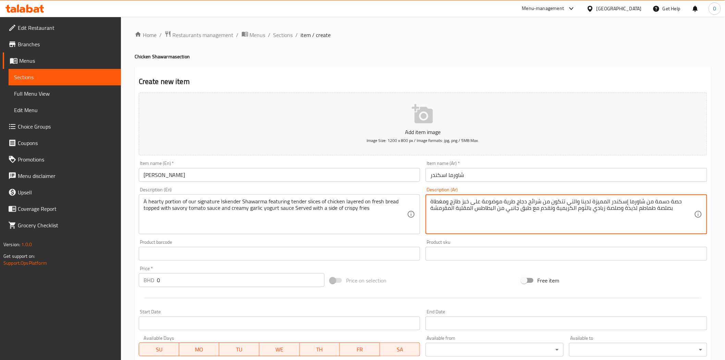
type textarea "حصة دسمة من شاورما إسكندر المميزة لدينا والتي تتكون من شرائح دجاج طرية موضوعة ع…"
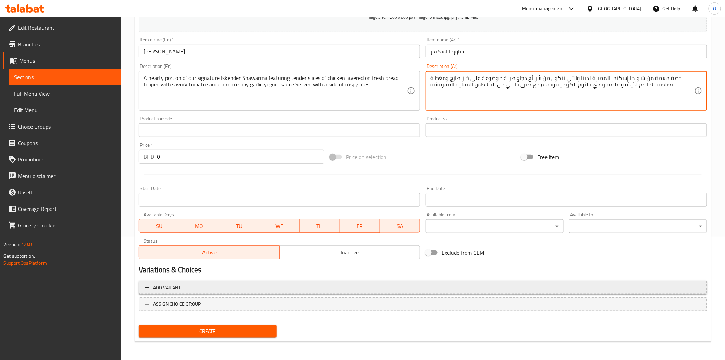
click at [447, 286] on span "Add variant" at bounding box center [423, 287] width 556 height 9
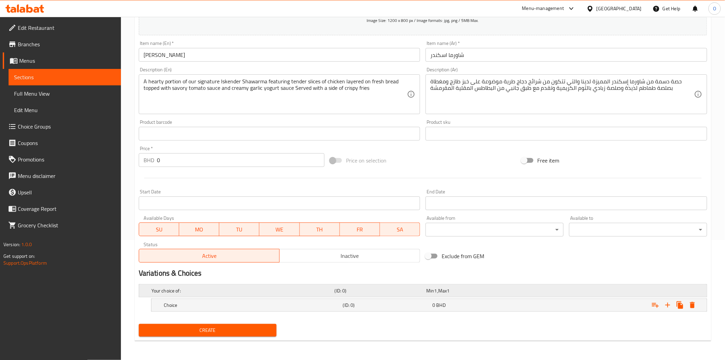
scroll to position [120, 0]
click at [668, 308] on icon "Expand" at bounding box center [667, 305] width 8 height 8
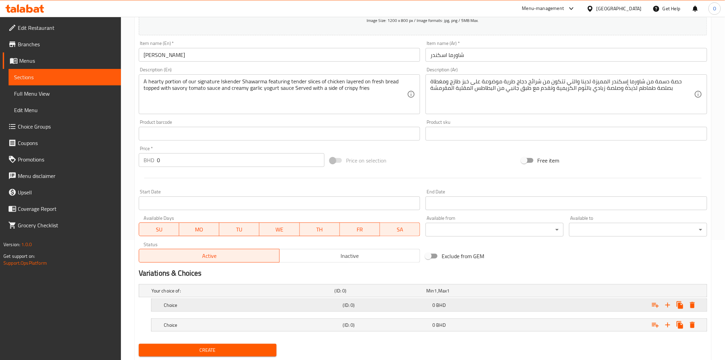
click at [341, 311] on div "Choice (ID: 0) 0 BHD" at bounding box center [430, 304] width 537 height 15
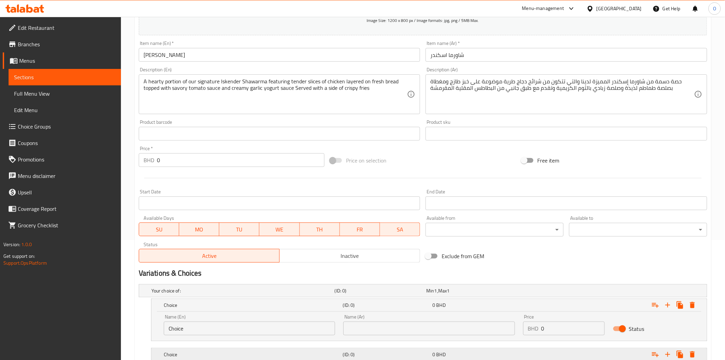
click at [333, 354] on h5 "Choice" at bounding box center [252, 354] width 176 height 7
click at [280, 330] on input "Choice" at bounding box center [249, 328] width 171 height 14
click at [279, 326] on input "text" at bounding box center [249, 328] width 171 height 14
type input "Small"
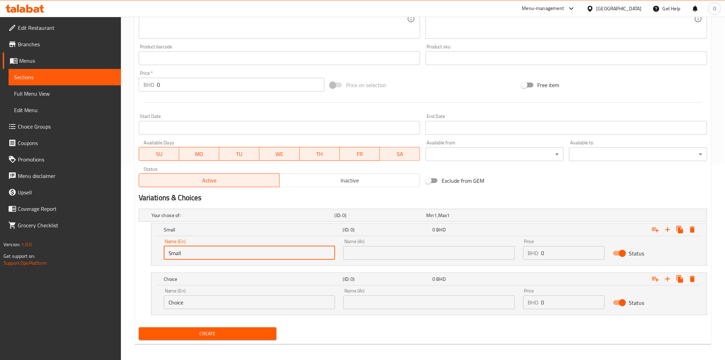
scroll to position [199, 0]
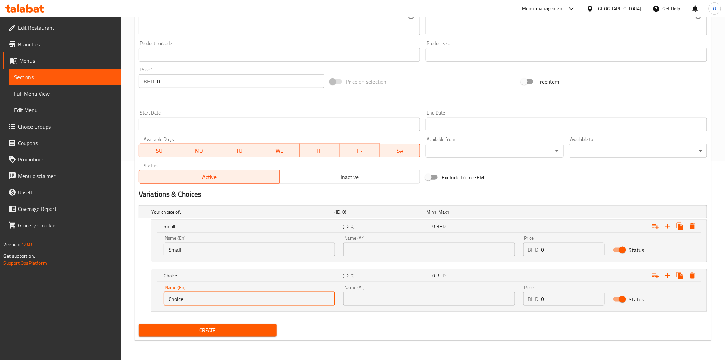
click at [235, 304] on input "Choice" at bounding box center [249, 299] width 171 height 14
click at [235, 304] on input "text" at bounding box center [249, 299] width 171 height 14
type input "Large"
click at [439, 257] on div "Name (Ar) Name (Ar)" at bounding box center [428, 245] width 179 height 29
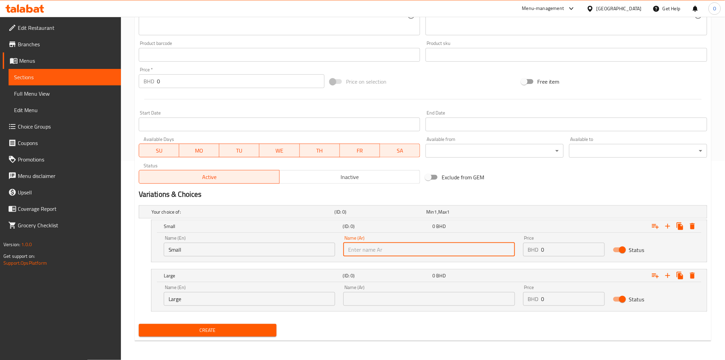
click at [434, 247] on input "text" at bounding box center [428, 249] width 171 height 14
type input "صغير"
drag, startPoint x: 379, startPoint y: 288, endPoint x: 375, endPoint y: 299, distance: 11.5
click at [375, 297] on div "Name (Ar) Name (Ar)" at bounding box center [428, 295] width 171 height 21
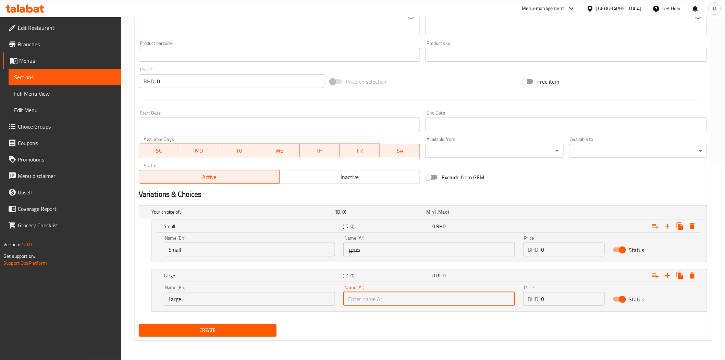
click at [374, 299] on input "text" at bounding box center [428, 299] width 171 height 14
type input "كبير"
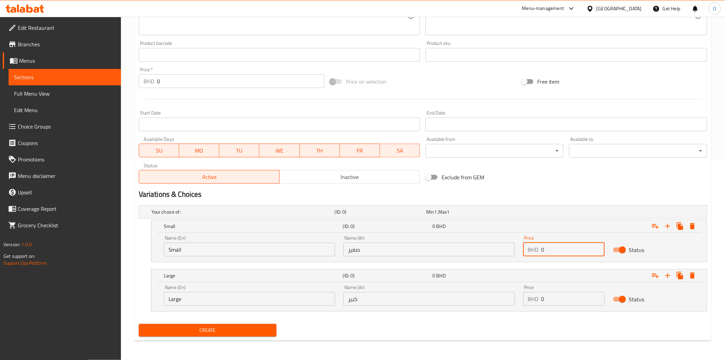
drag, startPoint x: 549, startPoint y: 253, endPoint x: 533, endPoint y: 252, distance: 16.4
click at [533, 252] on div "BHD 0 Price" at bounding box center [564, 249] width 82 height 14
paste input "2.8"
type input "2.8"
drag, startPoint x: 542, startPoint y: 299, endPoint x: 521, endPoint y: 299, distance: 21.9
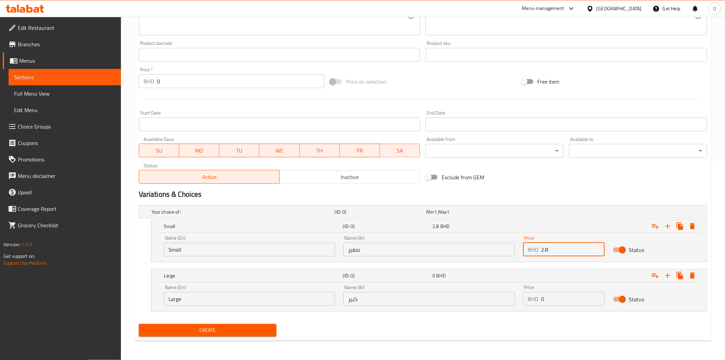
click at [521, 299] on div "Price BHD 0 Price" at bounding box center [564, 294] width 90 height 29
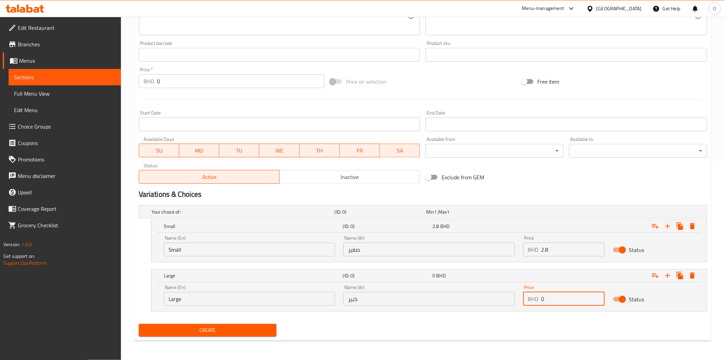
paste input "3.8"
type input "3.8"
click at [562, 180] on div "Exclude from GEM" at bounding box center [518, 177] width 191 height 18
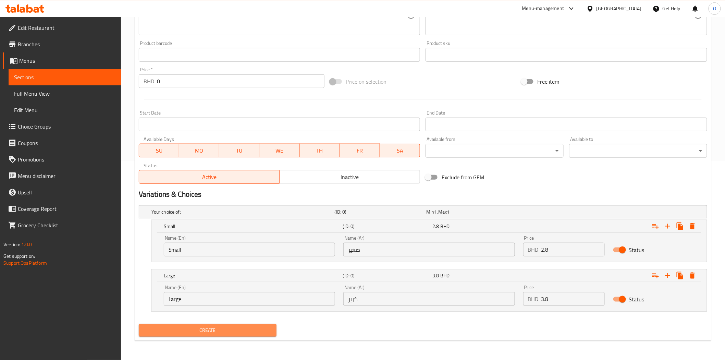
click at [244, 333] on span "Create" at bounding box center [207, 330] width 127 height 9
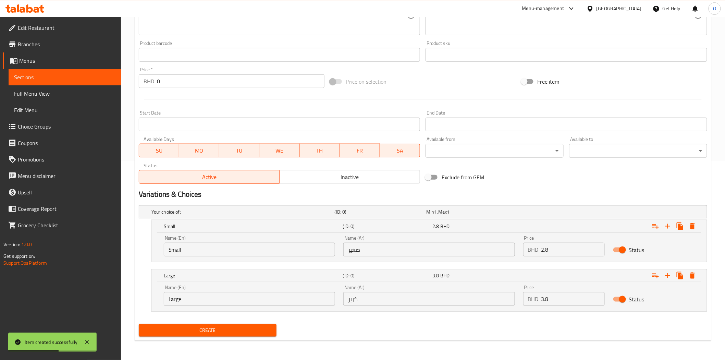
scroll to position [0, 0]
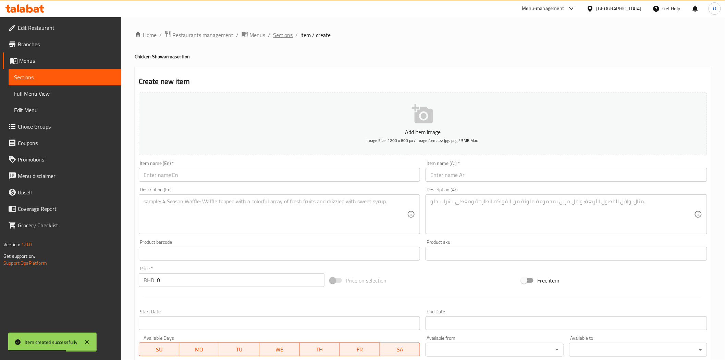
click at [274, 32] on span "Sections" at bounding box center [283, 35] width 20 height 8
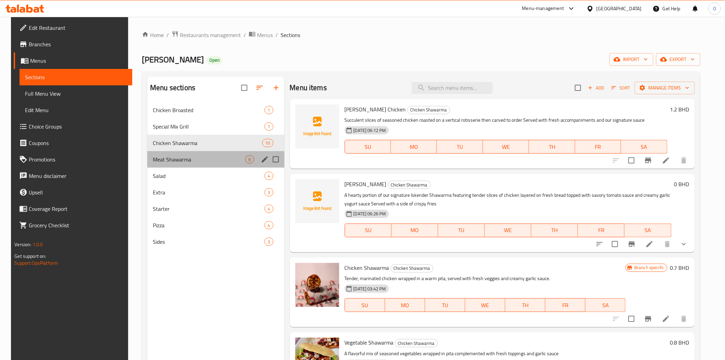
click at [193, 166] on div "Meat Shawarma 6" at bounding box center [215, 159] width 137 height 16
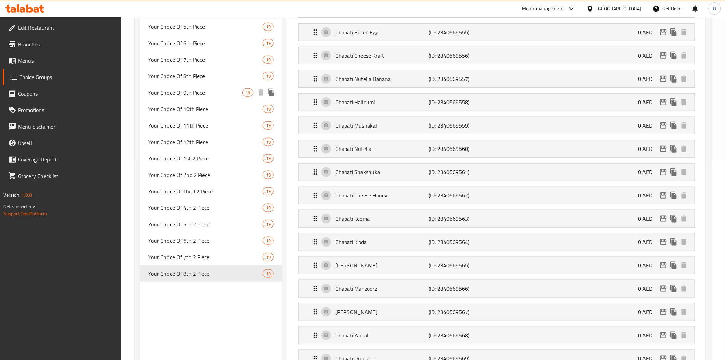
scroll to position [152, 0]
